Goal: Task Accomplishment & Management: Manage account settings

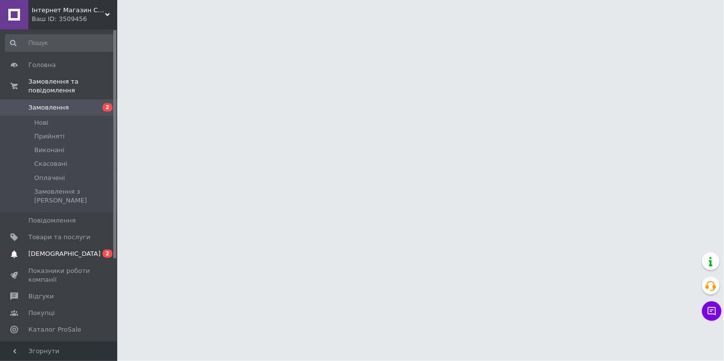
click at [52, 249] on span "[DEMOGRAPHIC_DATA]" at bounding box center [64, 253] width 72 height 9
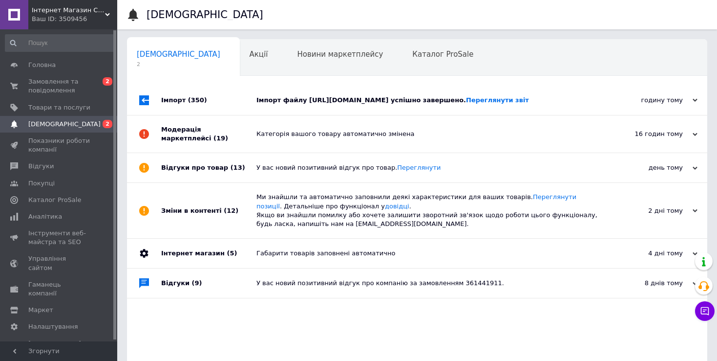
click at [339, 102] on div "Імпорт файлу [URL][DOMAIN_NAME] успішно завершено. Переглянути звіт" at bounding box center [427, 100] width 343 height 9
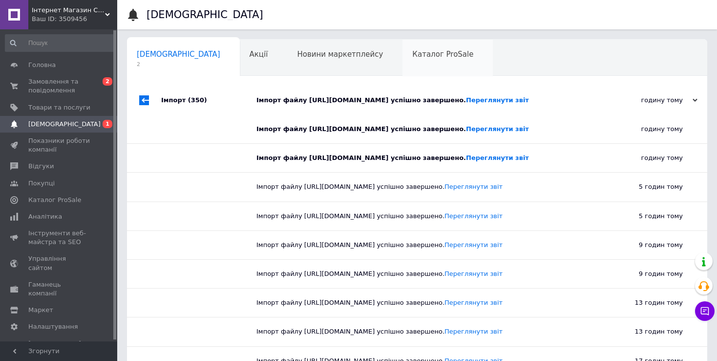
click at [412, 53] on span "Каталог ProSale" at bounding box center [442, 54] width 61 height 9
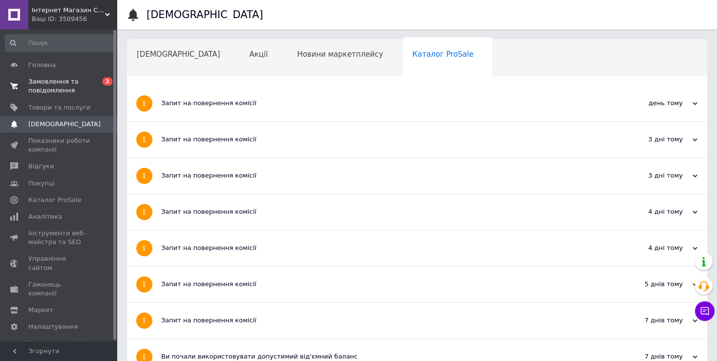
click at [54, 83] on span "Замовлення та повідомлення" at bounding box center [59, 86] width 62 height 18
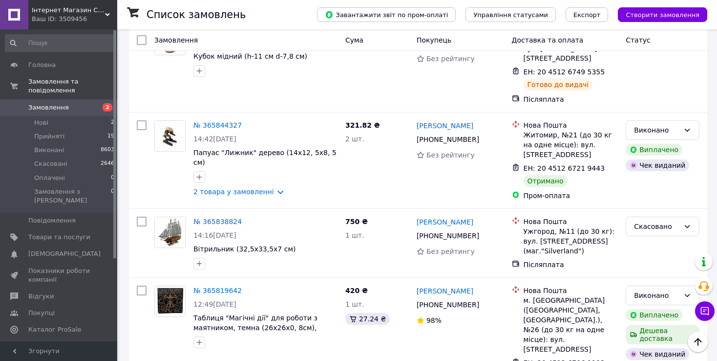
scroll to position [1905, 0]
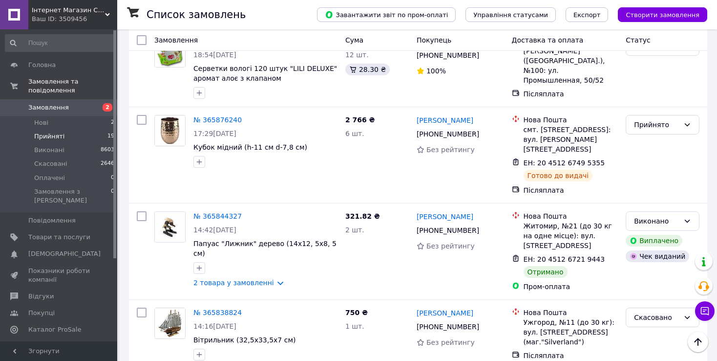
click at [48, 132] on span "Прийняті" at bounding box center [49, 136] width 30 height 9
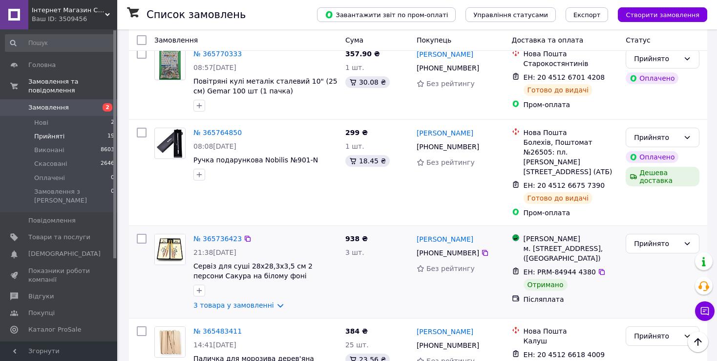
scroll to position [1514, 0]
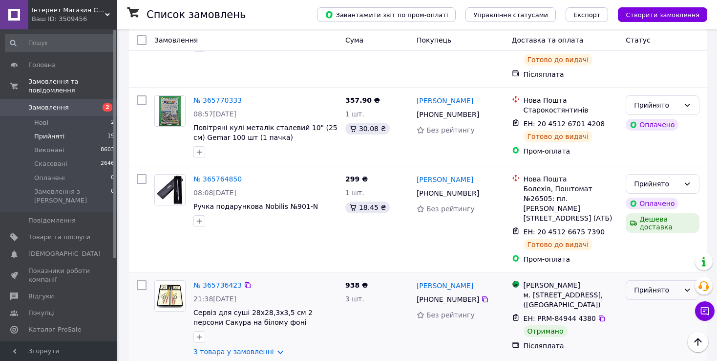
click at [674, 284] on div "Прийнято" at bounding box center [656, 289] width 45 height 11
click at [660, 182] on li "Виконано" at bounding box center [662, 178] width 73 height 18
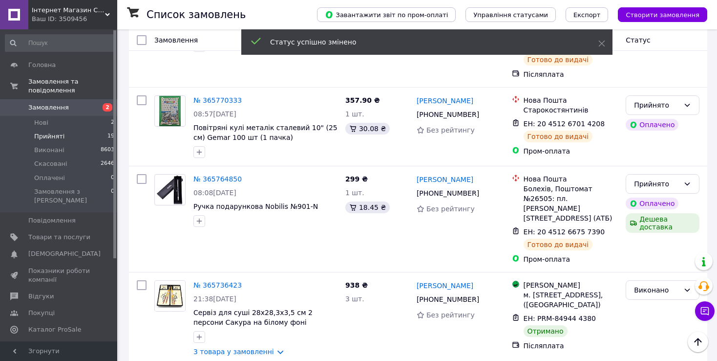
click at [212, 281] on link "№ 365736423" at bounding box center [217, 285] width 48 height 8
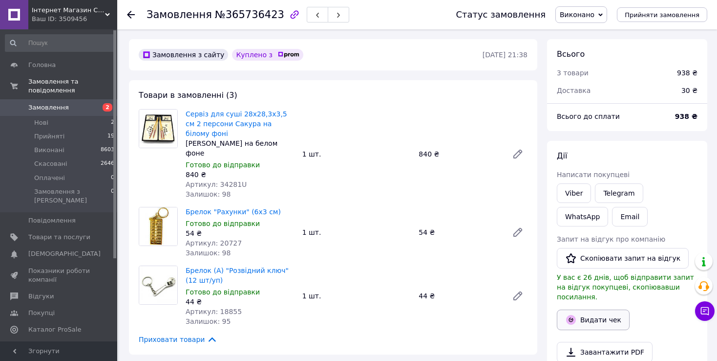
click at [594, 311] on button "Видати чек" at bounding box center [593, 319] width 73 height 21
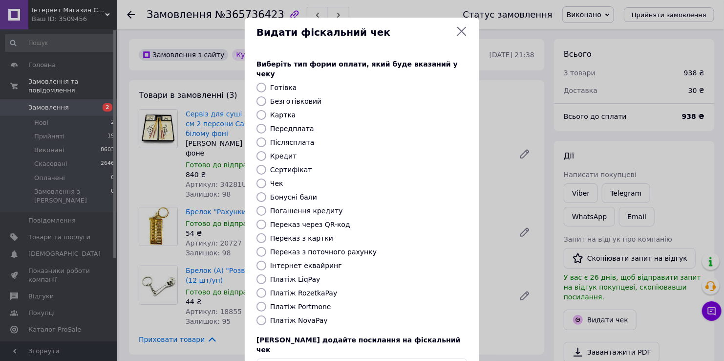
click at [259, 137] on input "Післясплата" at bounding box center [261, 142] width 10 height 10
radio input "true"
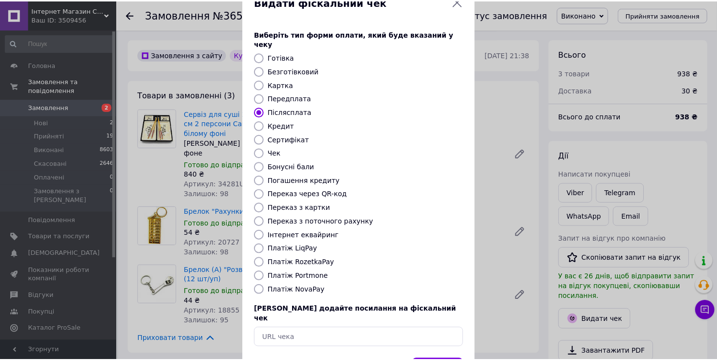
scroll to position [59, 0]
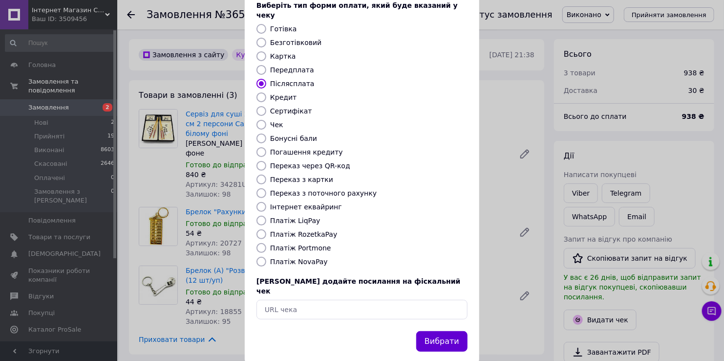
click at [456, 331] on button "Вибрати" at bounding box center [441, 341] width 51 height 21
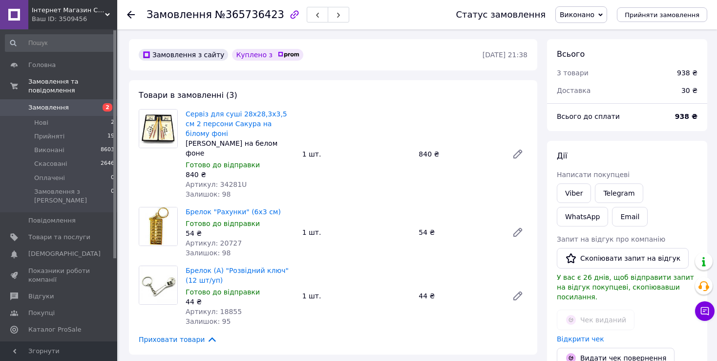
click at [132, 17] on icon at bounding box center [131, 15] width 8 height 8
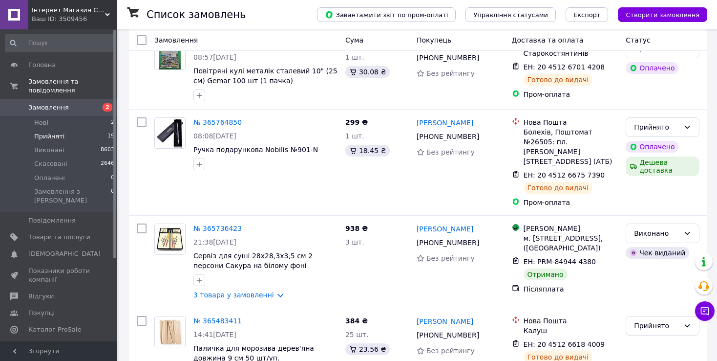
scroll to position [1691, 0]
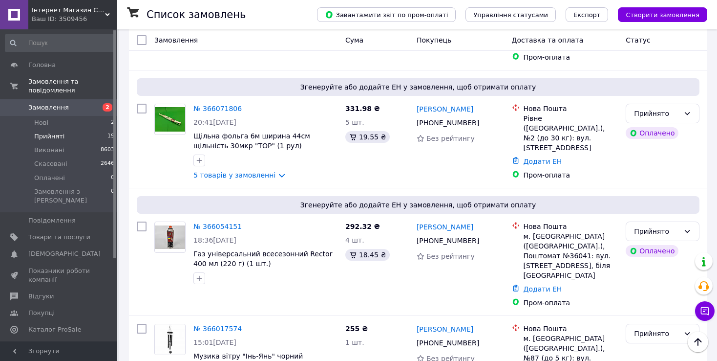
scroll to position [763, 0]
